Goal: Task Accomplishment & Management: Use online tool/utility

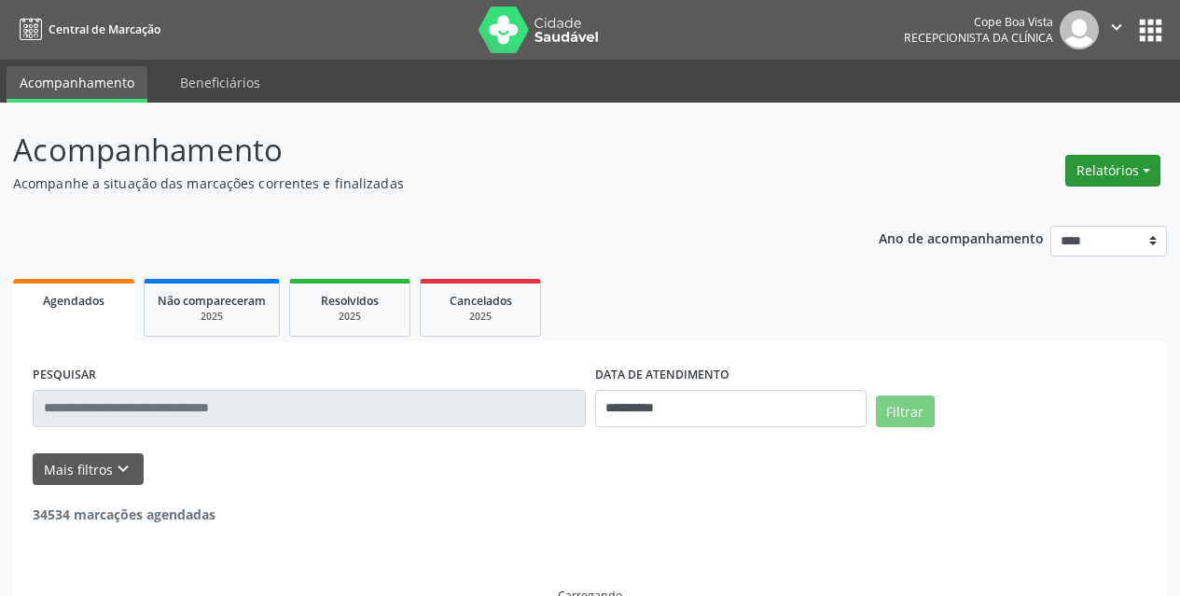
click at [1121, 181] on button "Relatórios" at bounding box center [1112, 171] width 95 height 32
click at [1083, 201] on link "Agendamentos" at bounding box center [1060, 211] width 200 height 26
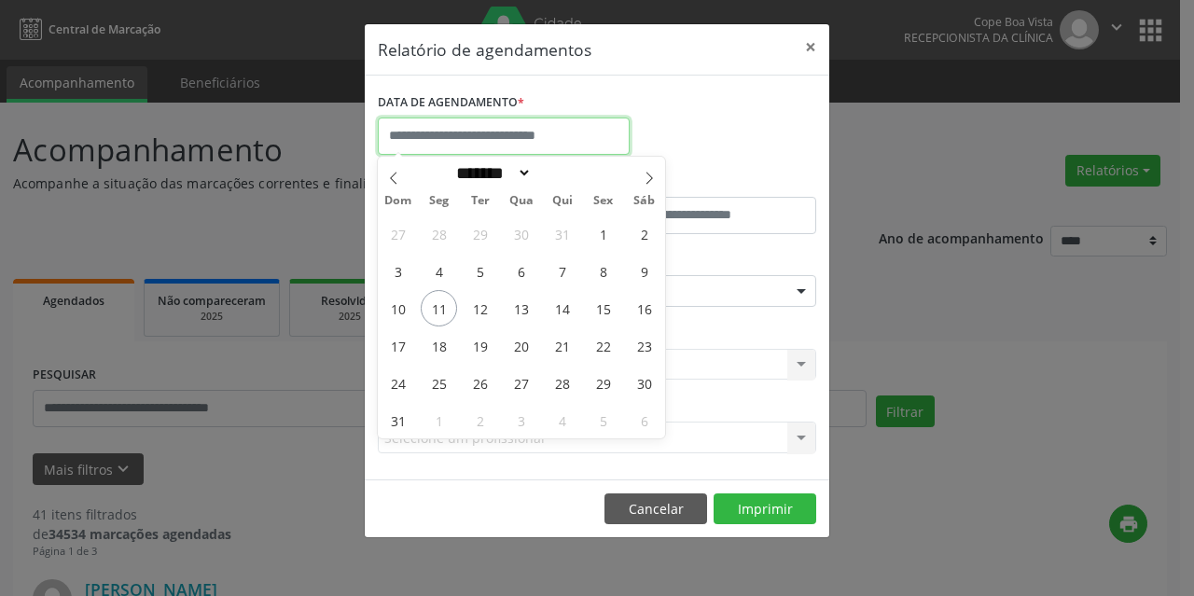
click at [478, 129] on input "text" at bounding box center [504, 135] width 252 height 37
click at [482, 313] on span "12" at bounding box center [480, 308] width 36 height 36
type input "**********"
click at [482, 313] on span "12" at bounding box center [480, 308] width 36 height 36
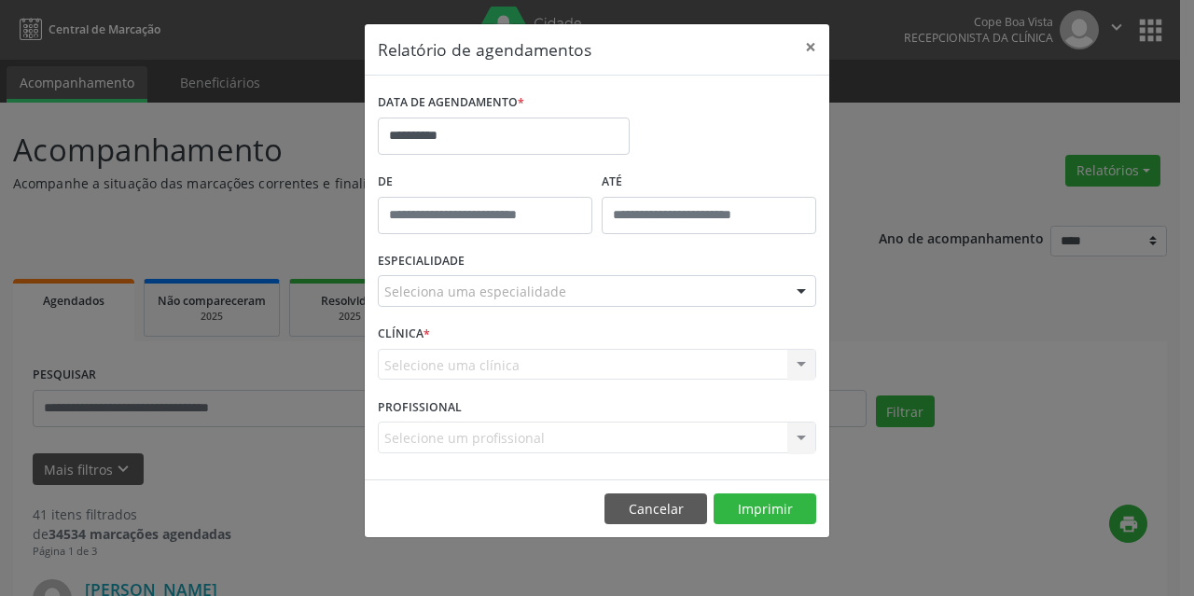
click at [485, 278] on div "Seleciona uma especialidade" at bounding box center [597, 291] width 438 height 32
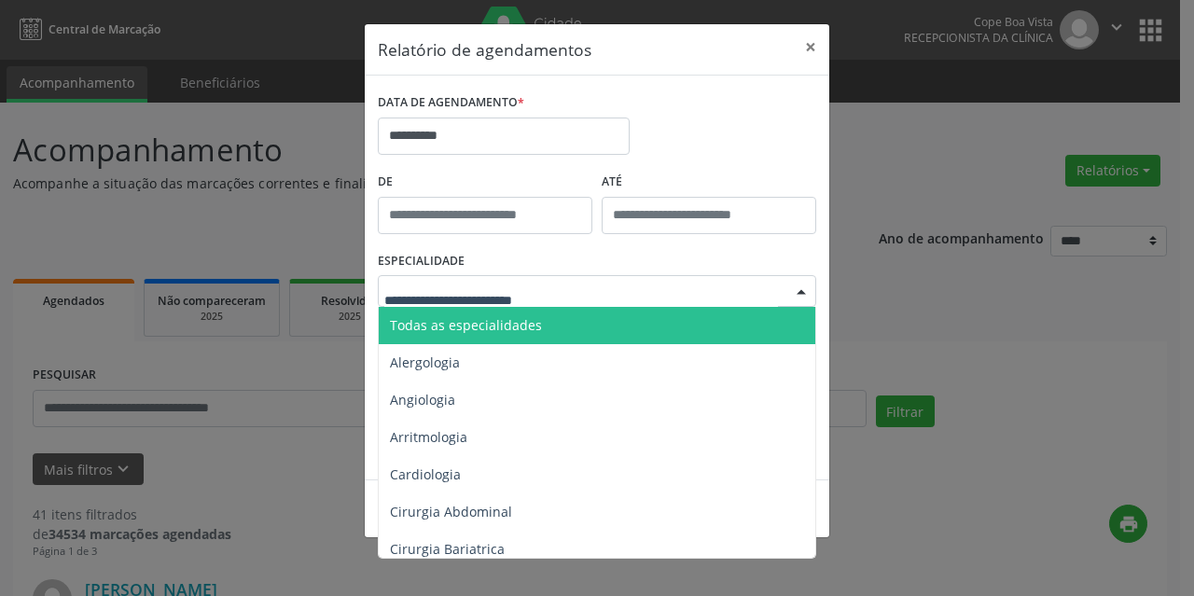
click at [486, 324] on span "Todas as especialidades" at bounding box center [466, 325] width 152 height 18
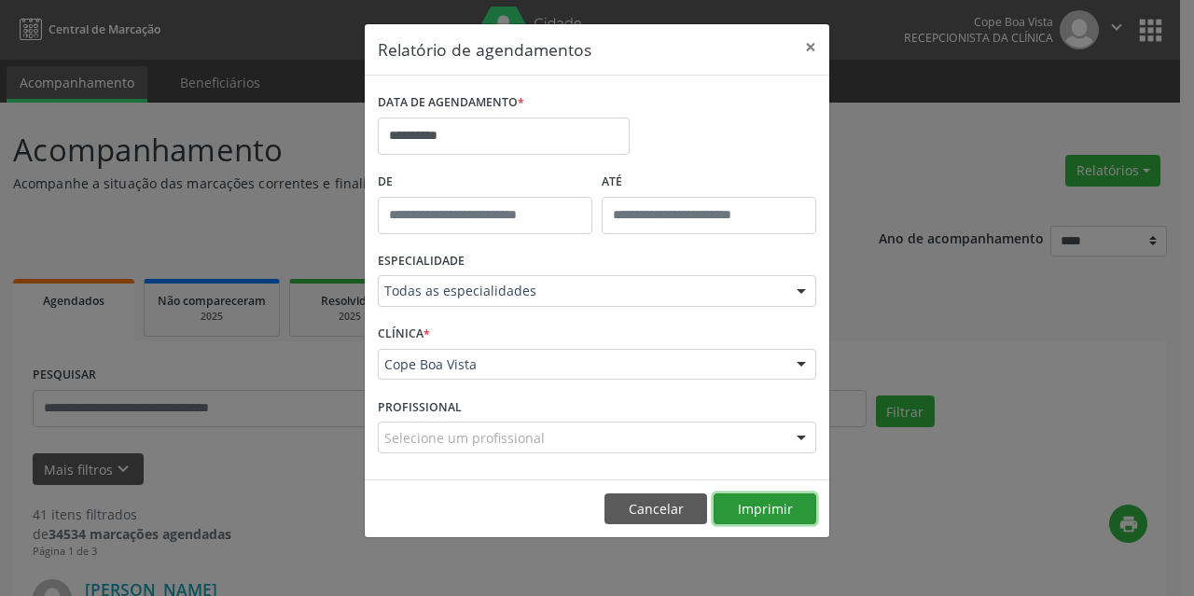
click at [781, 516] on button "Imprimir" at bounding box center [764, 509] width 103 height 32
